Goal: Task Accomplishment & Management: Use online tool/utility

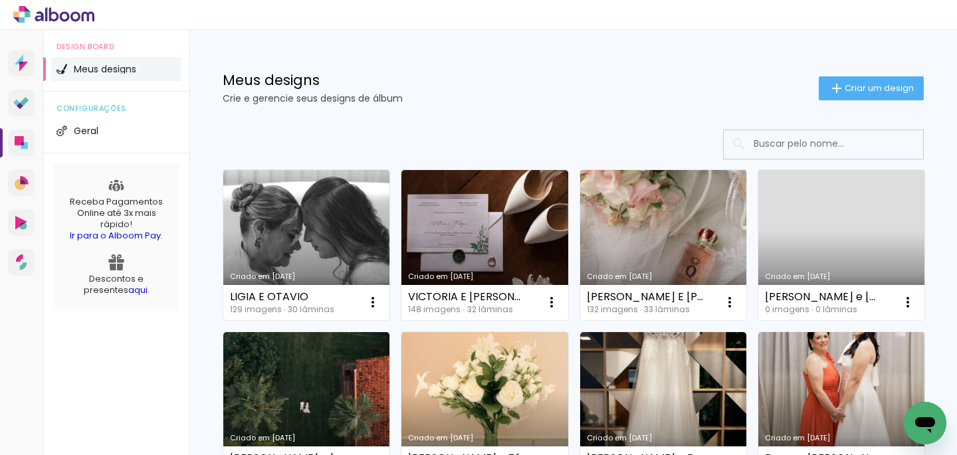
click at [665, 258] on link "Criado em [DATE]" at bounding box center [663, 245] width 166 height 150
